Goal: Information Seeking & Learning: Learn about a topic

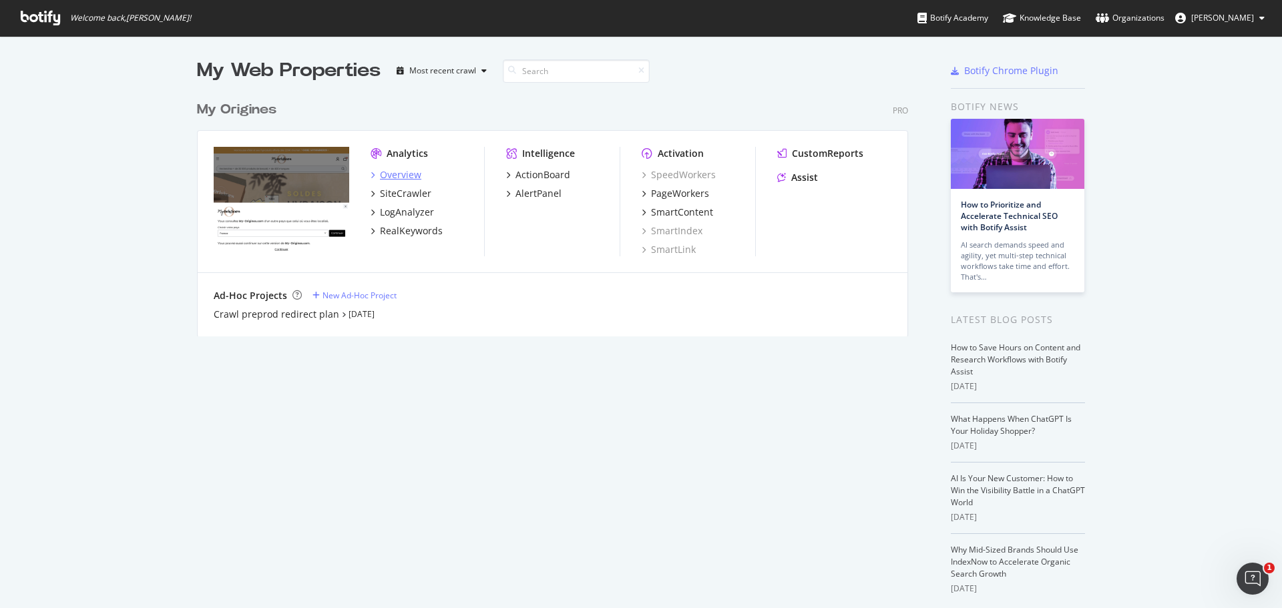
click at [385, 175] on div "Overview" at bounding box center [400, 174] width 41 height 13
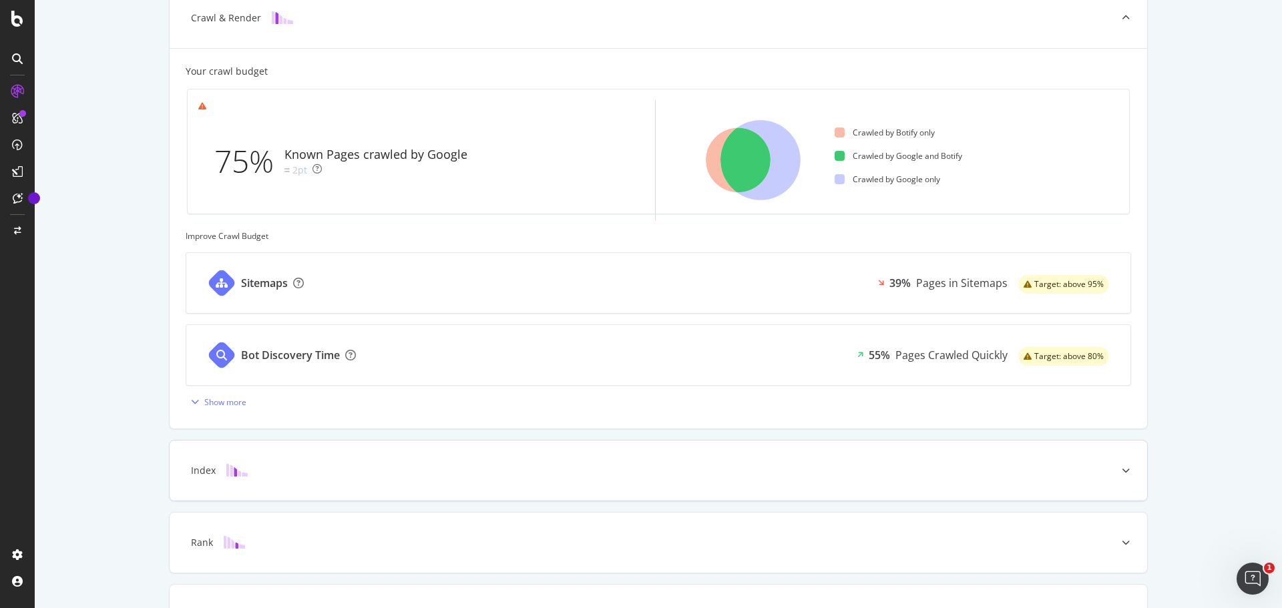
scroll to position [429, 0]
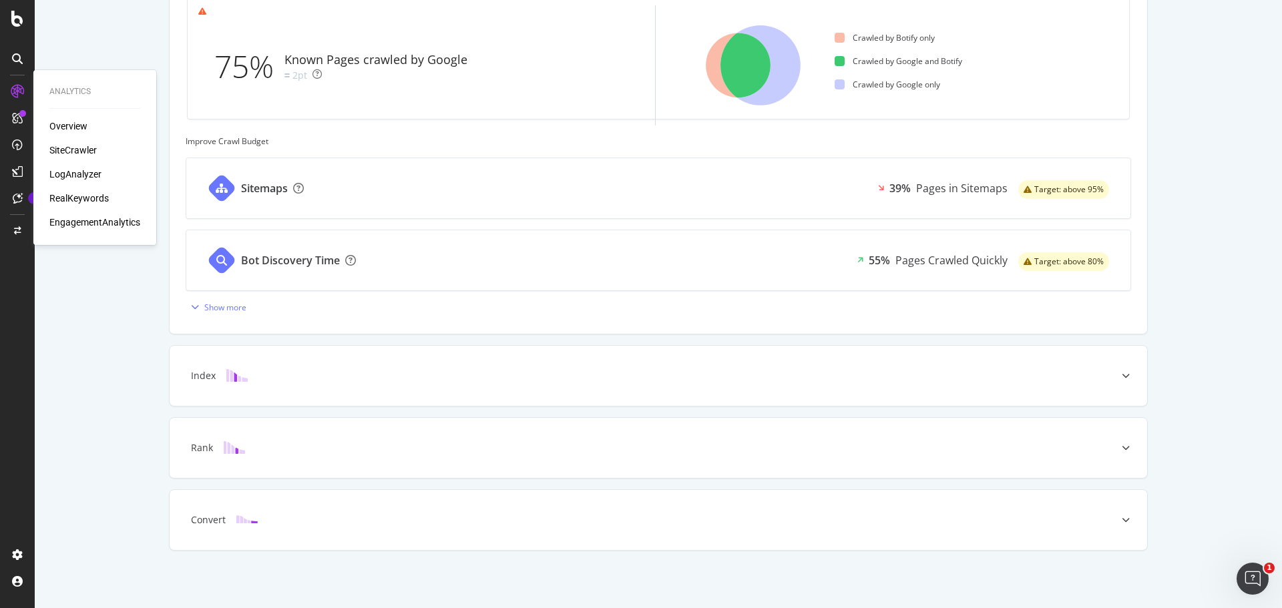
click at [67, 128] on div "Overview" at bounding box center [68, 126] width 38 height 13
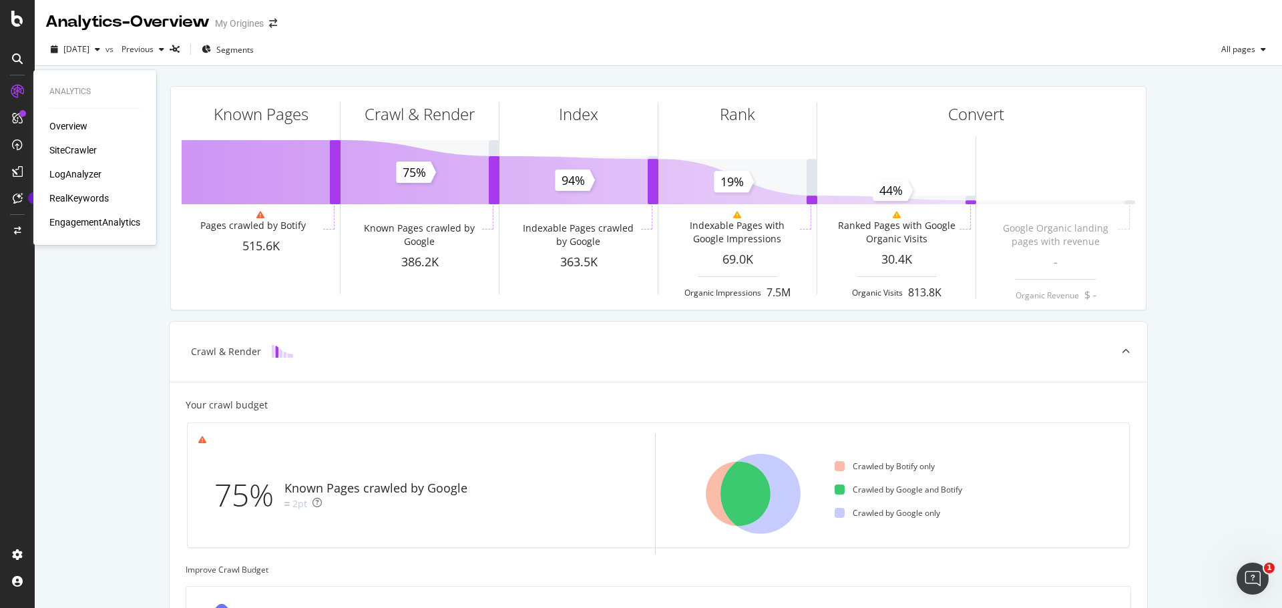
click at [75, 197] on div "RealKeywords" at bounding box center [78, 198] width 59 height 13
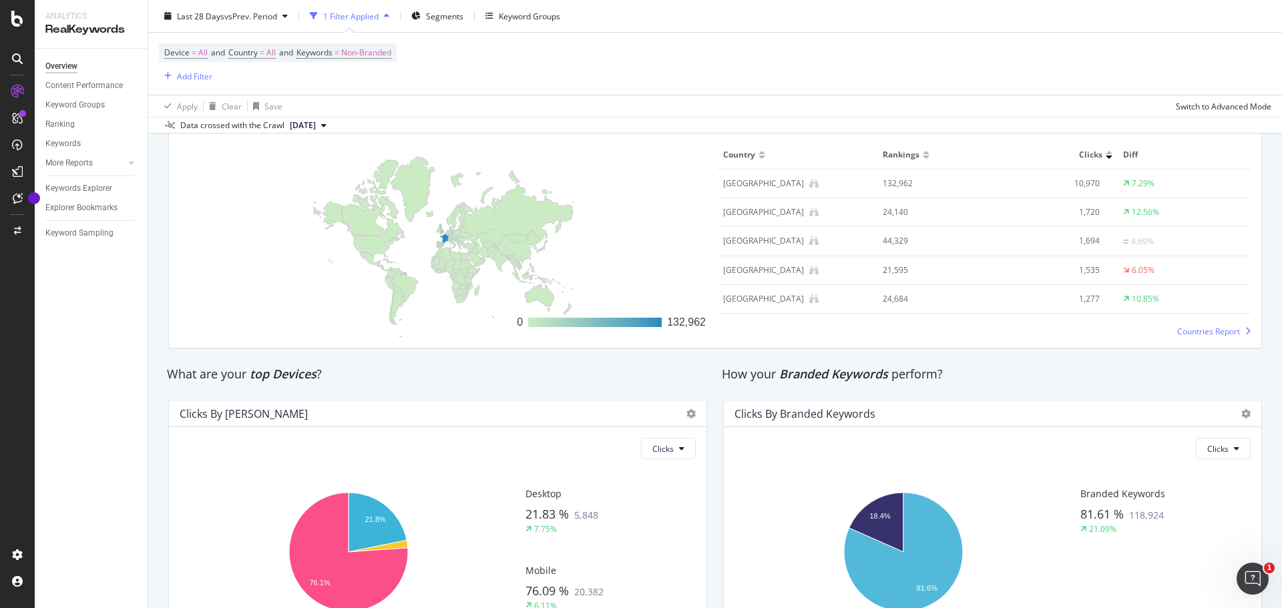
scroll to position [2099, 0]
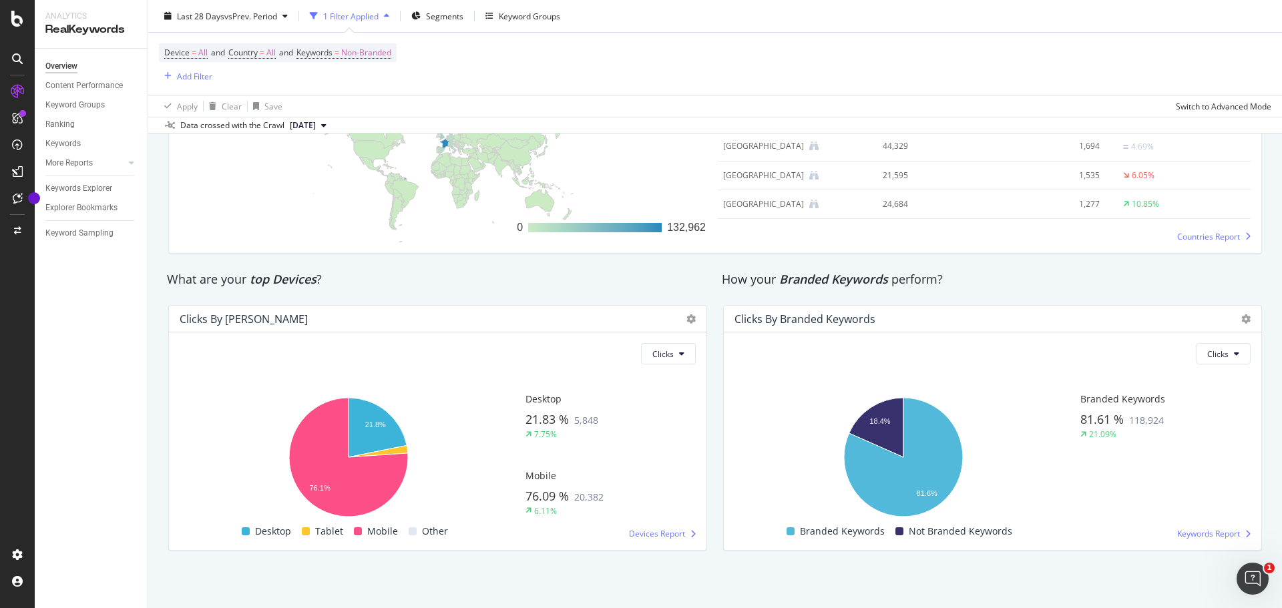
click at [903, 359] on div "Clicks" at bounding box center [993, 353] width 516 height 21
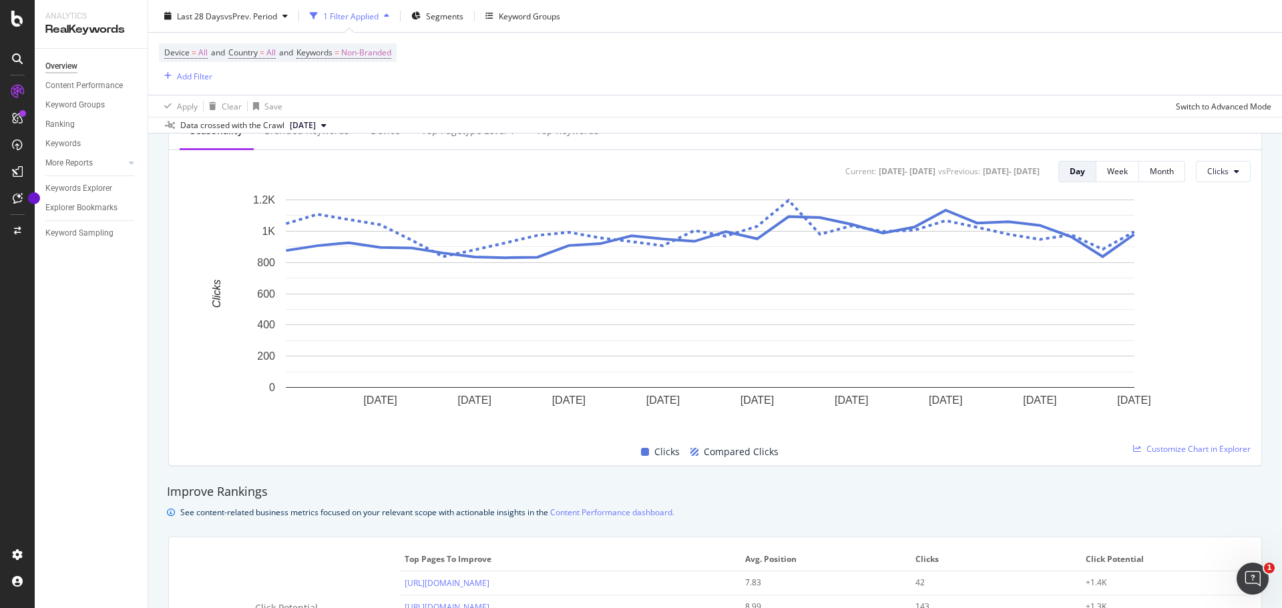
scroll to position [95, 0]
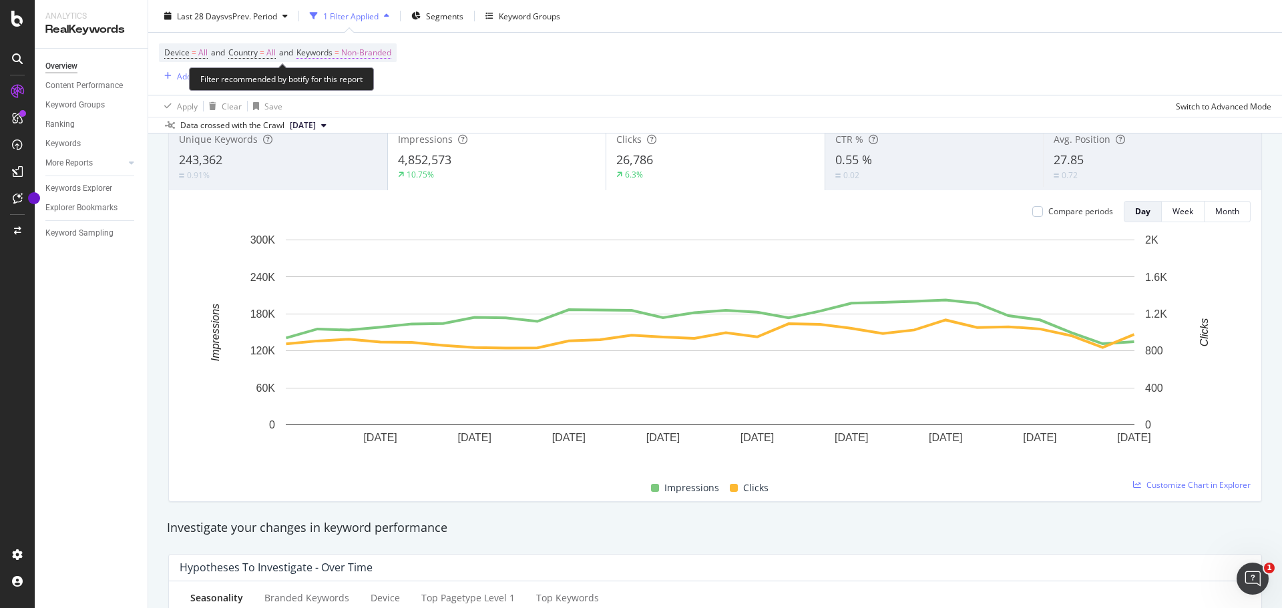
click at [365, 56] on span "Non-Branded" at bounding box center [366, 52] width 50 height 19
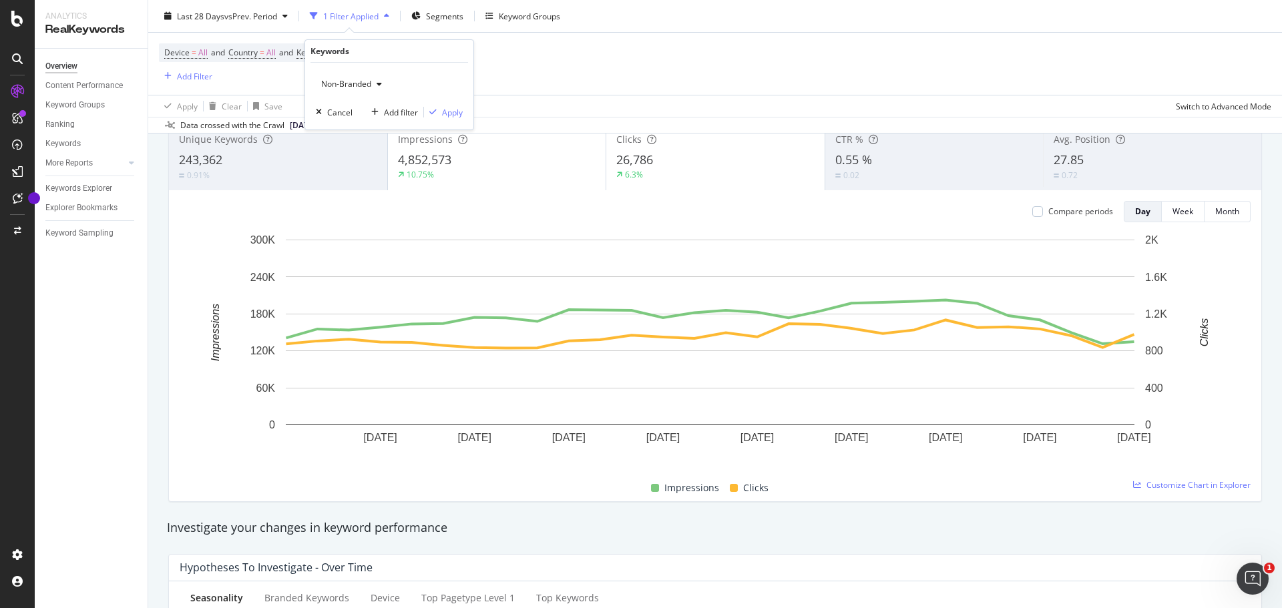
click at [375, 84] on div "button" at bounding box center [379, 84] width 16 height 8
click at [350, 185] on span "All" at bounding box center [395, 188] width 136 height 12
click at [447, 109] on div "Apply" at bounding box center [452, 112] width 21 height 11
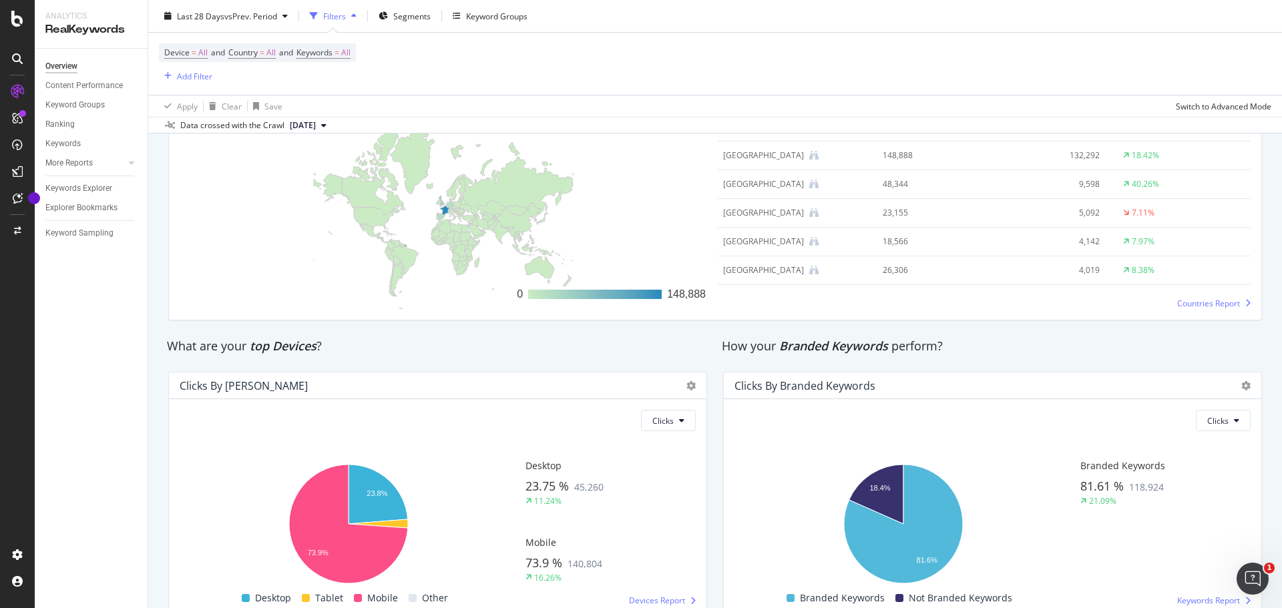
scroll to position [2103, 0]
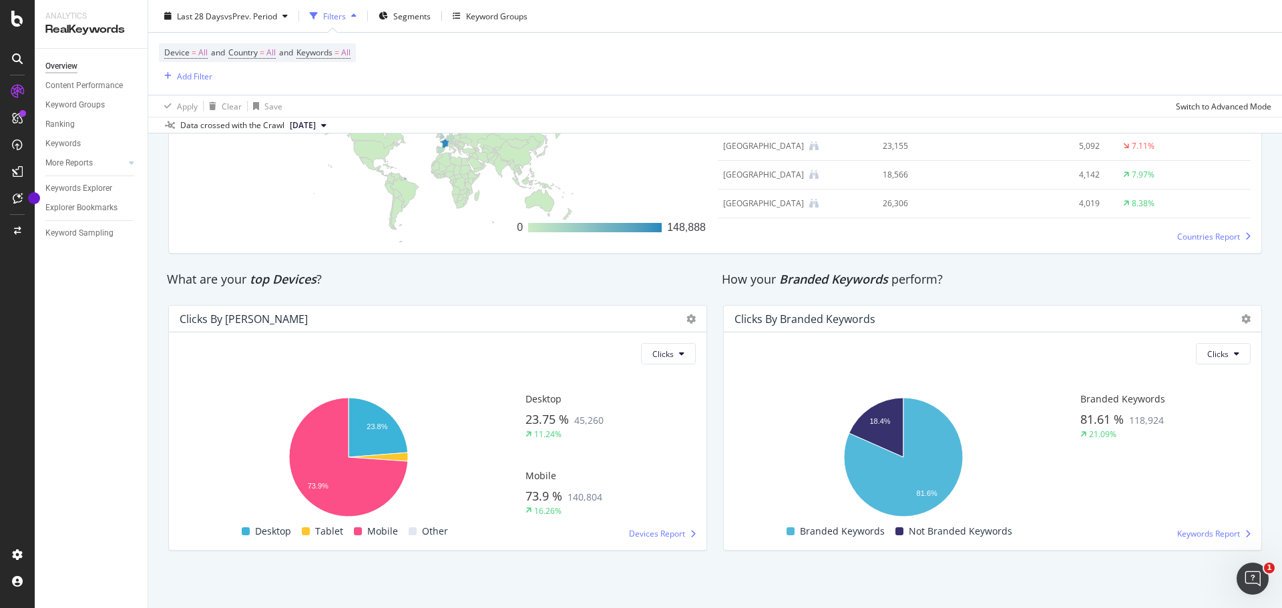
click at [1235, 323] on div at bounding box center [1243, 319] width 16 height 13
click at [1242, 321] on icon at bounding box center [1246, 319] width 9 height 9
click at [1079, 296] on div "Clicks By Branded Keywords Clicks Hold CTRL while clicking to filter the report…" at bounding box center [992, 428] width 555 height 267
click at [1190, 534] on span "Keywords Report" at bounding box center [1209, 533] width 63 height 11
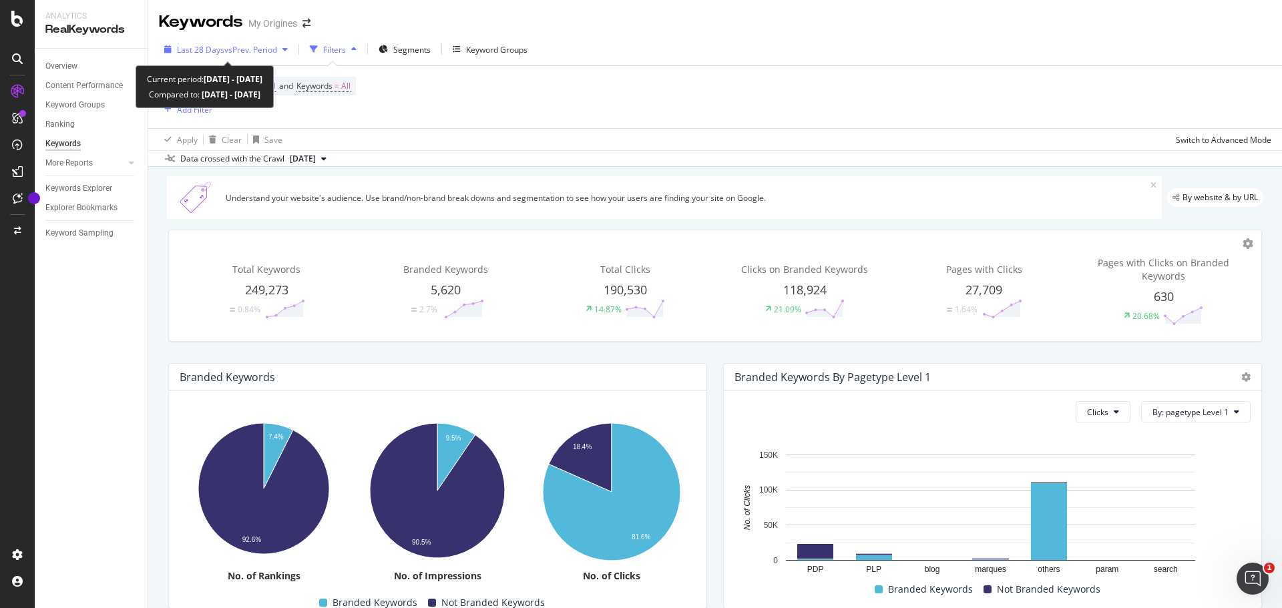
click at [252, 48] on span "vs Prev. Period" at bounding box center [250, 49] width 53 height 11
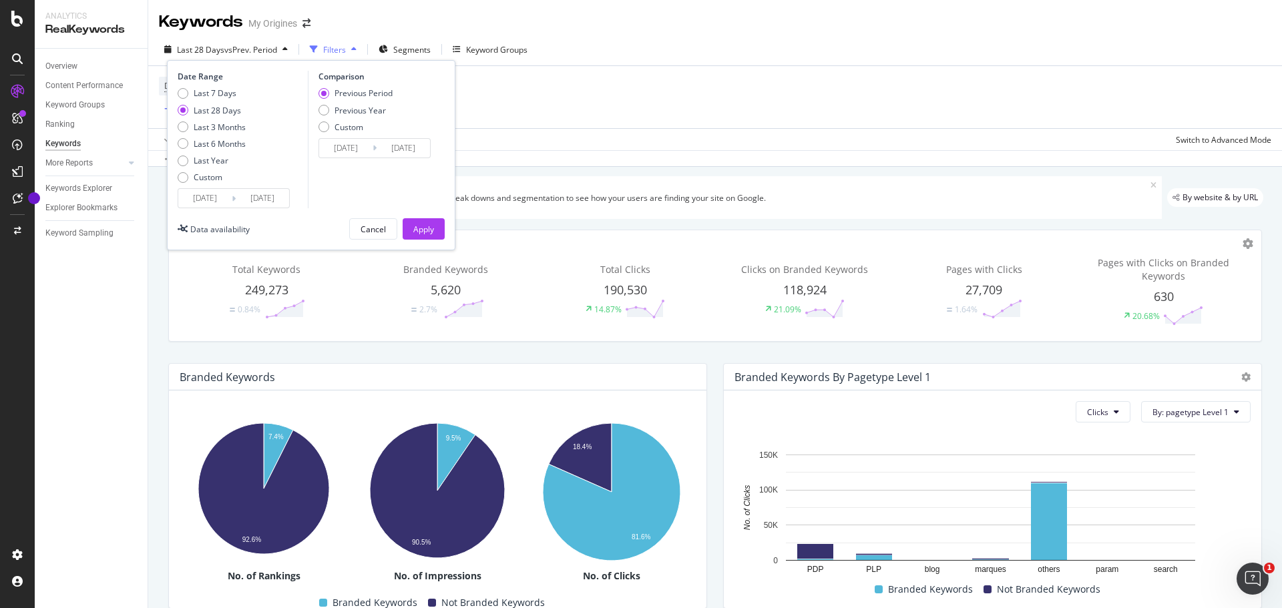
click at [846, 72] on div "Device = All and Country = All and Keywords = All Add Filter" at bounding box center [715, 97] width 1113 height 62
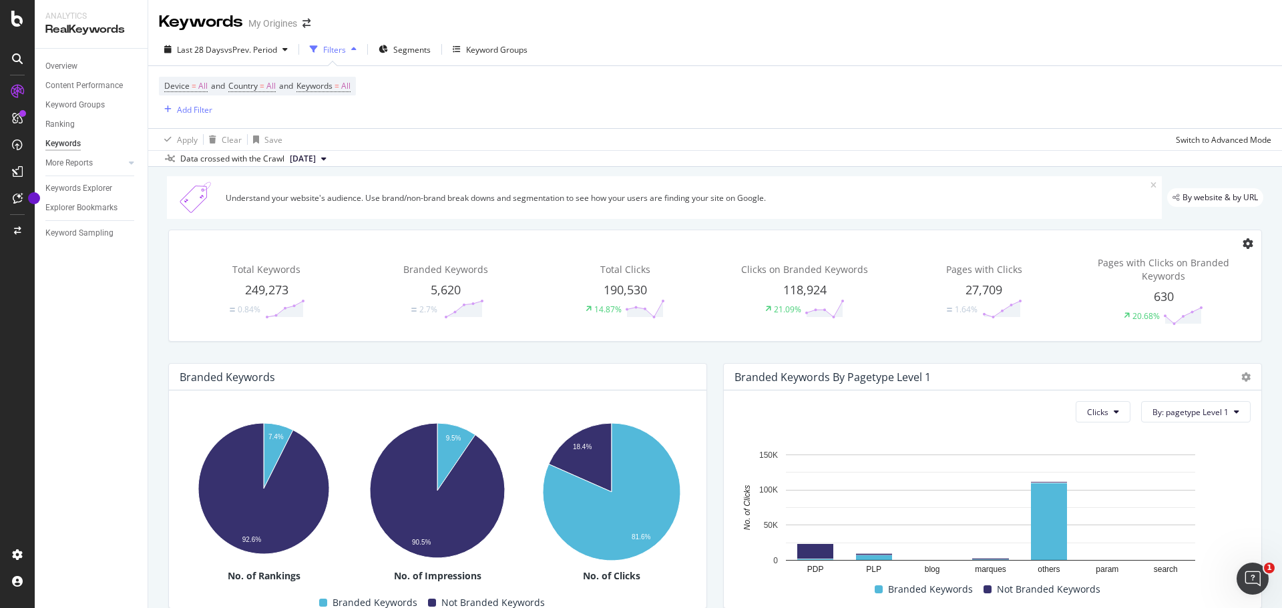
click at [1243, 249] on span at bounding box center [1248, 243] width 11 height 15
click at [1133, 244] on div "Total Keywords 249,273 0.84% Branded Keywords 5,620 2.7% Total Clicks 190,530 1…" at bounding box center [715, 285] width 1093 height 111
click at [1202, 136] on div "Switch to Advanced Mode" at bounding box center [1224, 139] width 96 height 11
click at [1089, 167] on div "Last 28 Days vs Prev. Period Filters Segments Keyword Groups Device = All and C…" at bounding box center [715, 100] width 1134 height 134
click at [405, 51] on span "Segments" at bounding box center [411, 49] width 37 height 11
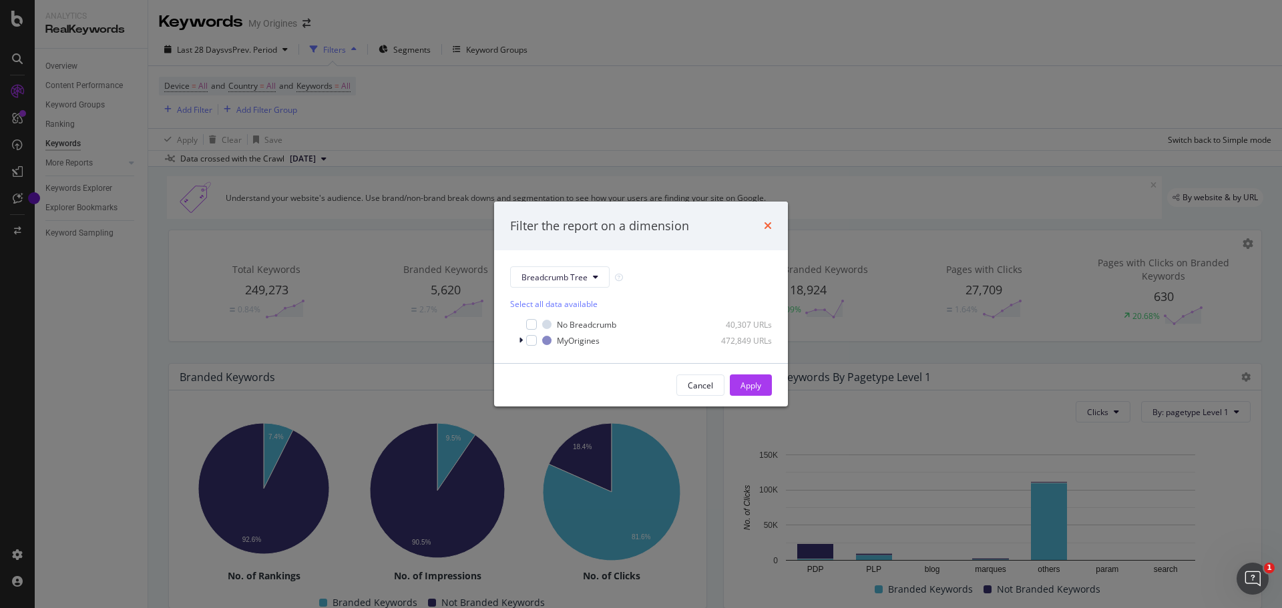
click at [771, 226] on icon "times" at bounding box center [768, 225] width 8 height 11
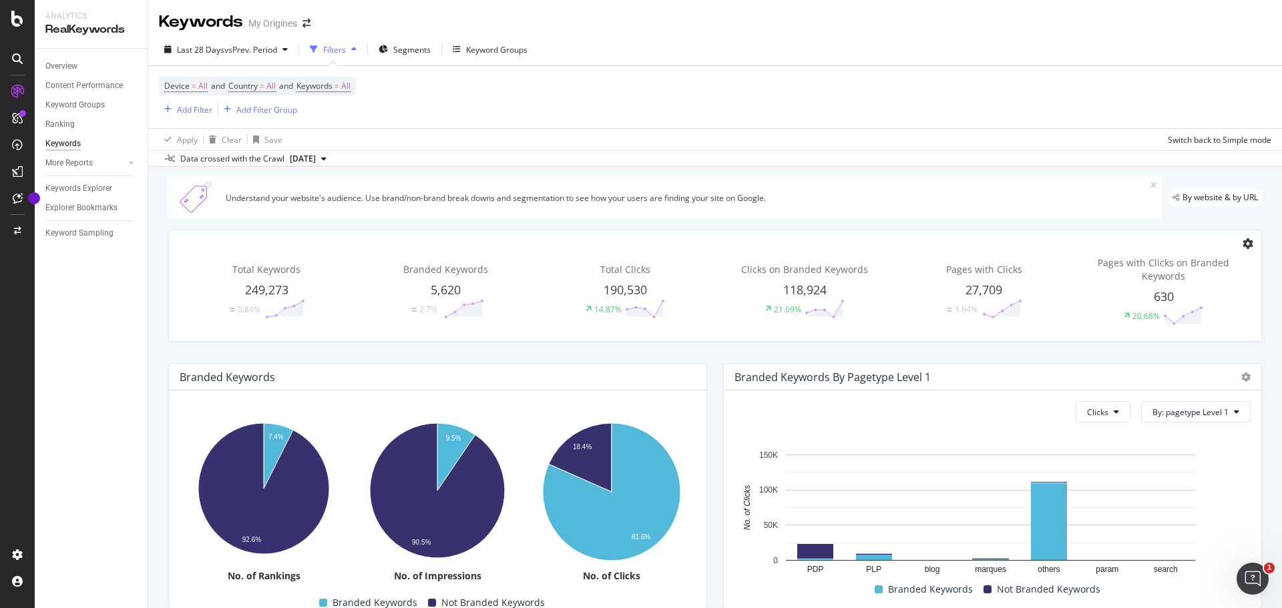
click at [1243, 242] on icon at bounding box center [1248, 243] width 11 height 11
click at [1242, 378] on icon at bounding box center [1246, 377] width 9 height 9
click at [643, 385] on div "Branded Keywords" at bounding box center [438, 377] width 538 height 27
click at [677, 376] on div "Branded Keywords" at bounding box center [435, 377] width 510 height 13
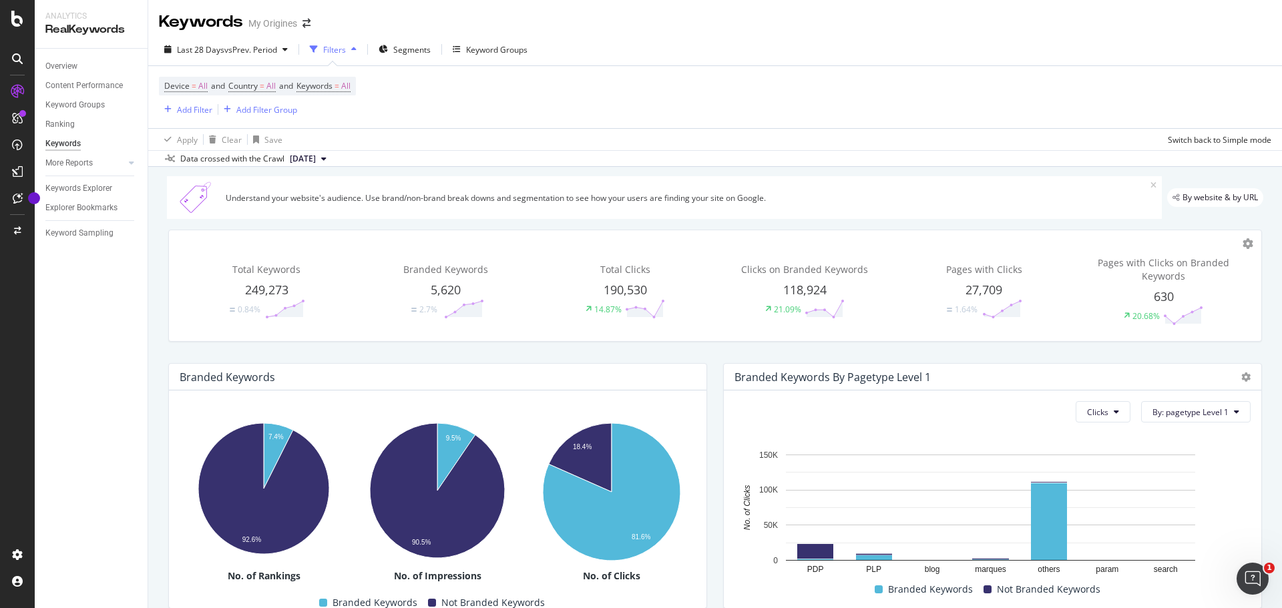
scroll to position [325, 0]
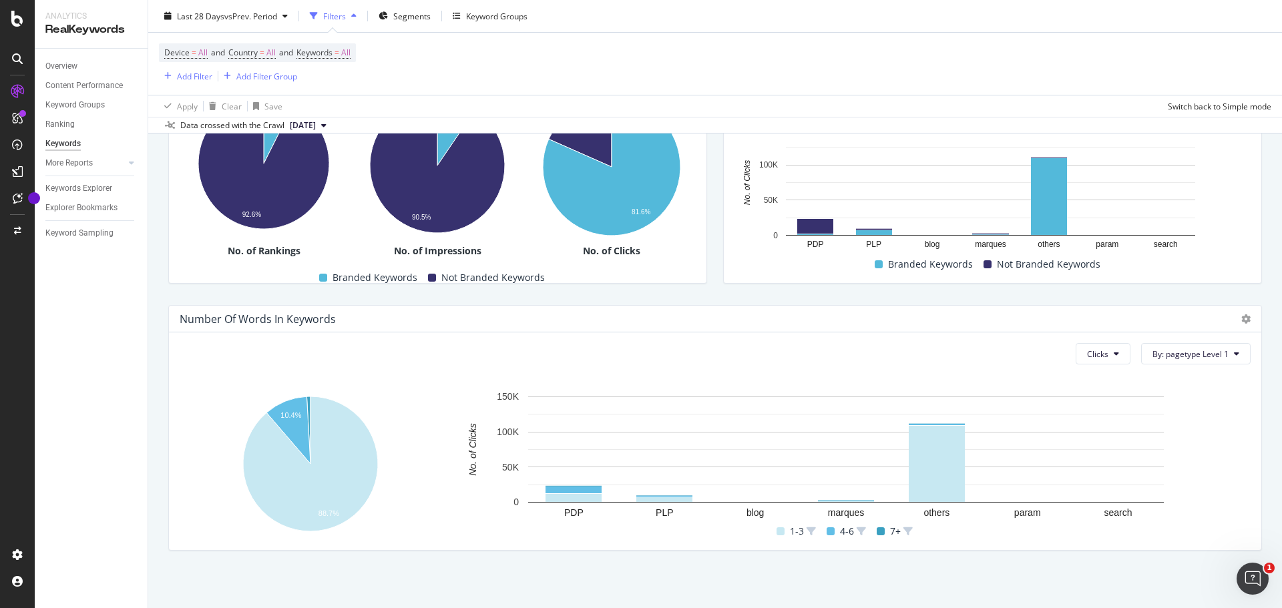
click at [1235, 322] on div at bounding box center [1243, 319] width 16 height 13
click at [1242, 322] on icon at bounding box center [1246, 319] width 9 height 9
click at [1188, 327] on span "Table" at bounding box center [1183, 331] width 74 height 12
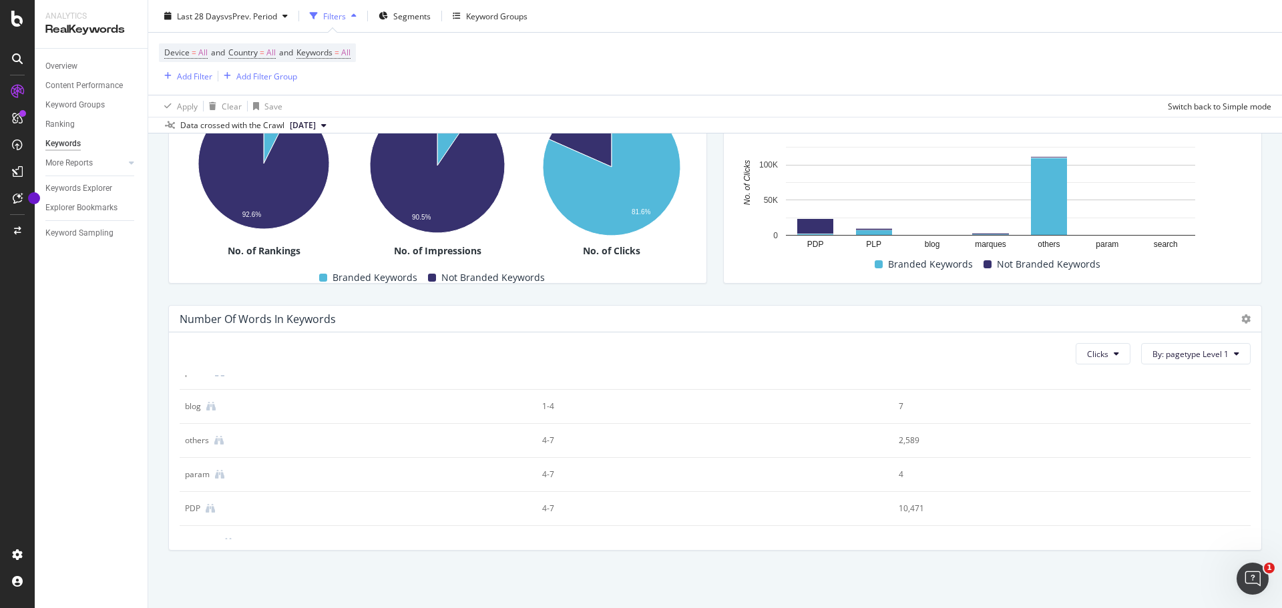
scroll to position [0, 0]
click at [1242, 319] on icon at bounding box center [1246, 319] width 9 height 9
click at [73, 164] on div "More Reports" at bounding box center [68, 163] width 47 height 14
